Goal: Connect with others: Connect with others

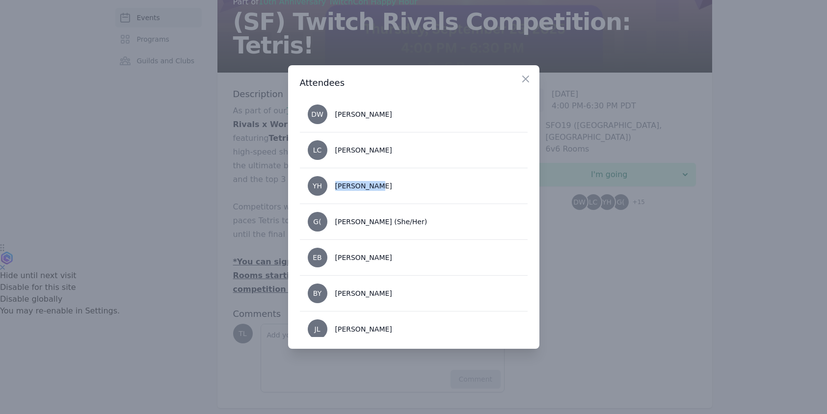
scroll to position [30, 0]
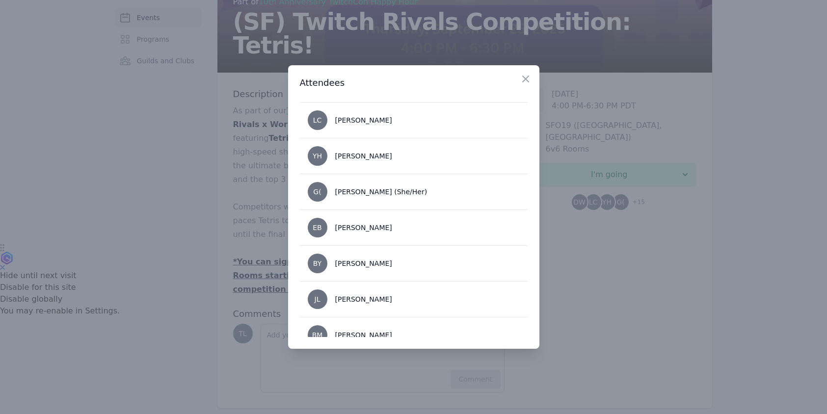
click at [531, 81] on div "Close" at bounding box center [530, 76] width 20 height 23
click at [529, 80] on icon "button" at bounding box center [526, 79] width 12 height 12
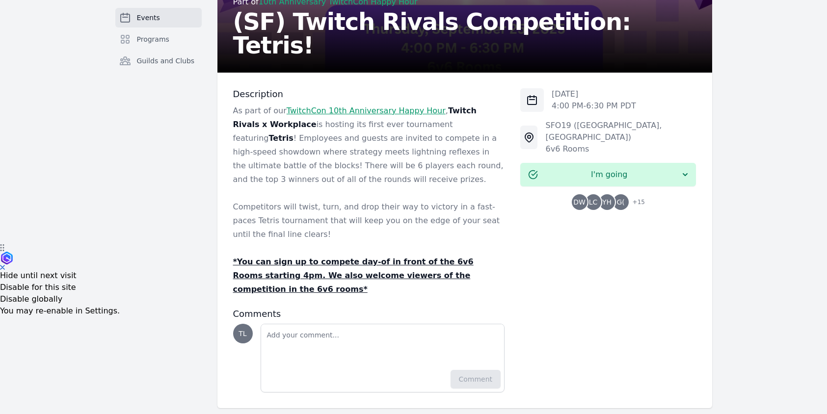
scroll to position [165, 0]
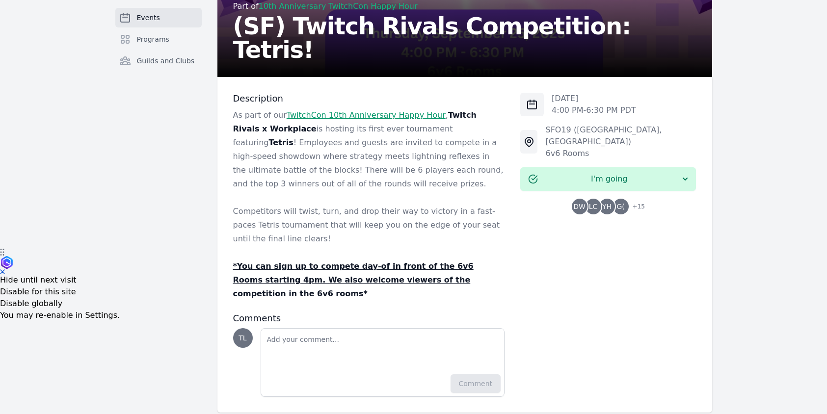
click at [608, 203] on span "YH" at bounding box center [606, 206] width 9 height 7
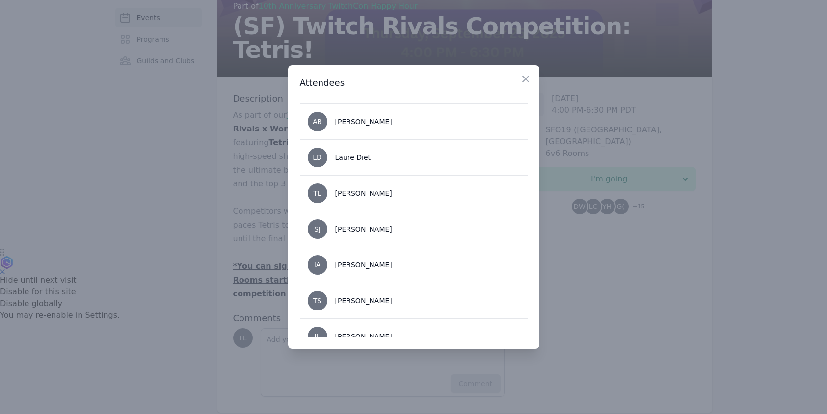
scroll to position [389, 0]
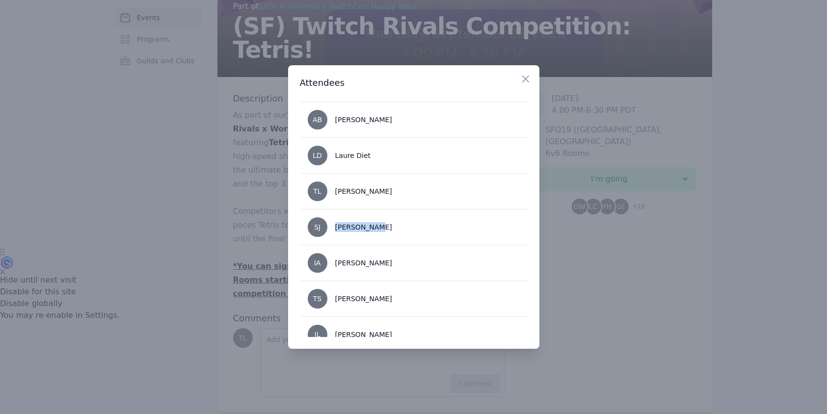
drag, startPoint x: 383, startPoint y: 225, endPoint x: 334, endPoint y: 225, distance: 49.6
click at [334, 225] on li "SJ Sherry Jiaa" at bounding box center [414, 227] width 228 height 36
copy div "[PERSON_NAME]"
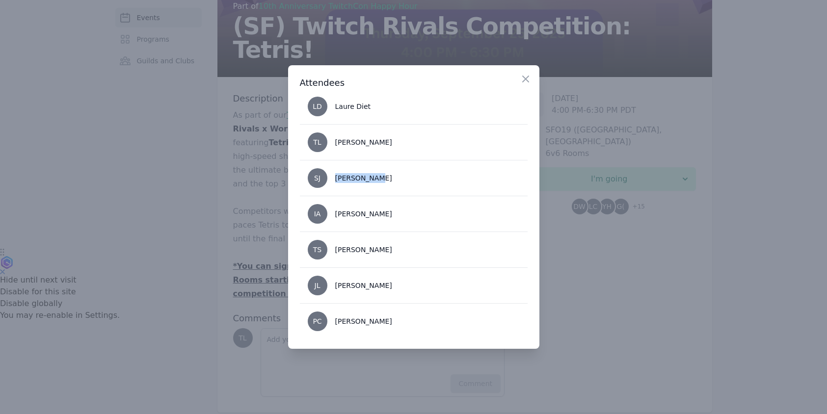
scroll to position [440, 0]
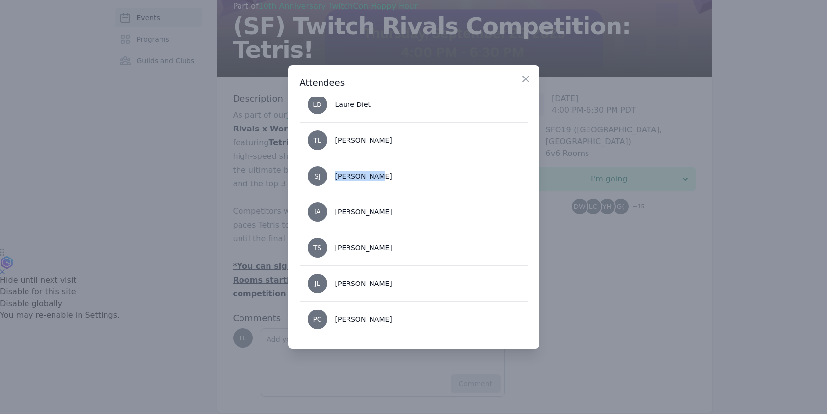
click at [488, 167] on li "SJ Sherry Jiaa" at bounding box center [414, 176] width 228 height 36
click at [521, 74] on icon "button" at bounding box center [526, 79] width 12 height 12
